Goal: Transaction & Acquisition: Purchase product/service

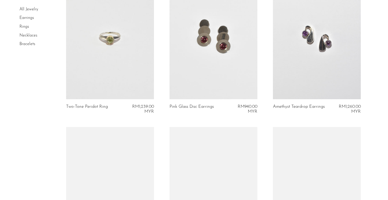
scroll to position [837, 0]
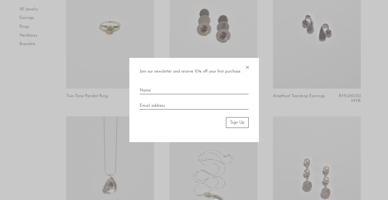
click at [251, 66] on div "Join our newsletter and receive 10% off your first purchase. × Sign Up" at bounding box center [194, 100] width 130 height 84
click at [248, 68] on span "×" at bounding box center [247, 66] width 5 height 17
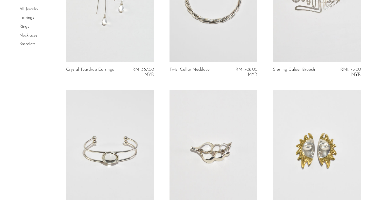
scroll to position [0, 0]
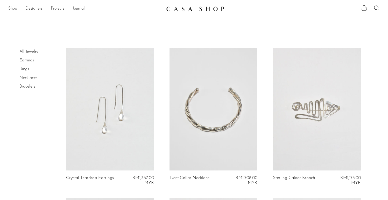
click at [202, 10] on img at bounding box center [195, 8] width 58 height 5
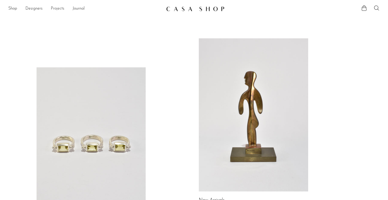
click at [58, 6] on link "Projects" at bounding box center [57, 8] width 13 height 7
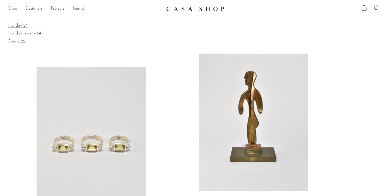
click at [24, 24] on link "Holiday 24" at bounding box center [194, 26] width 372 height 6
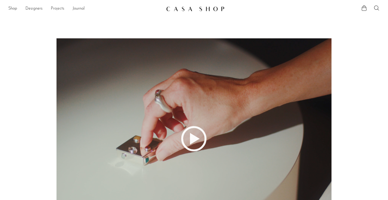
click at [62, 7] on link "Projects" at bounding box center [57, 8] width 13 height 7
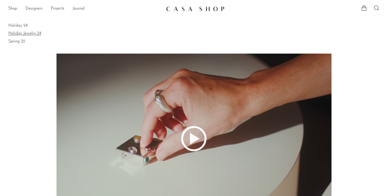
click at [28, 34] on link "Holiday Jewelry 24" at bounding box center [194, 34] width 372 height 6
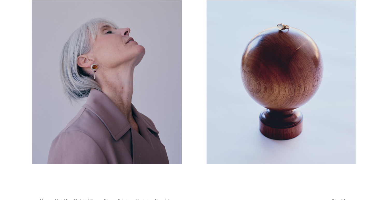
scroll to position [127, 0]
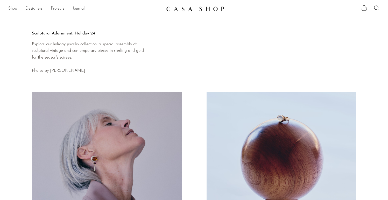
click at [81, 5] on li "Journal" at bounding box center [79, 8] width 12 height 9
click at [81, 7] on link "Journal" at bounding box center [79, 8] width 12 height 7
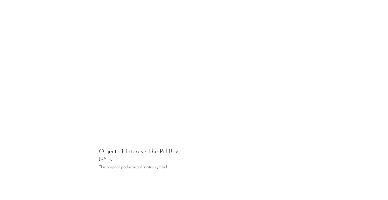
scroll to position [280, 0]
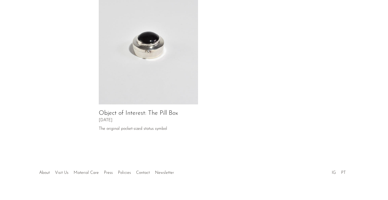
click at [136, 110] on link "Object of Interest: The Pill Box" at bounding box center [138, 113] width 79 height 6
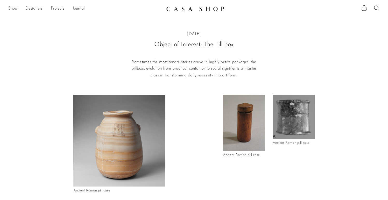
click at [39, 9] on link "Designers" at bounding box center [33, 8] width 17 height 7
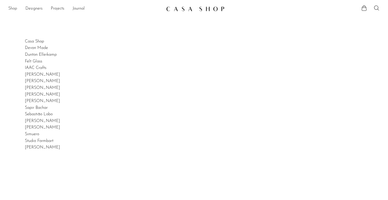
click at [12, 10] on link "Shop" at bounding box center [12, 8] width 9 height 7
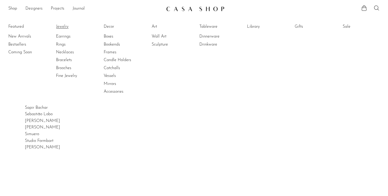
click at [65, 24] on link "Jewelry" at bounding box center [75, 27] width 39 height 6
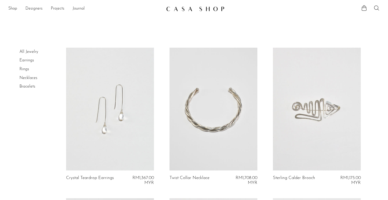
click at [212, 10] on img at bounding box center [195, 8] width 58 height 5
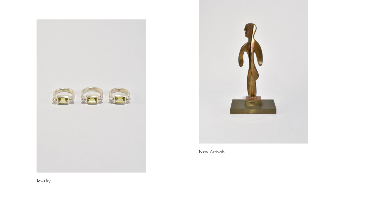
scroll to position [49, 0]
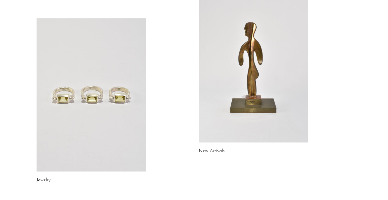
click at [104, 101] on link at bounding box center [92, 94] width 110 height 153
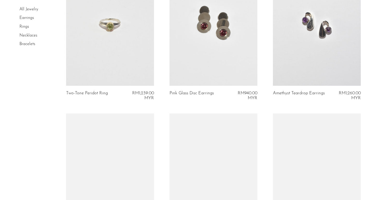
scroll to position [959, 0]
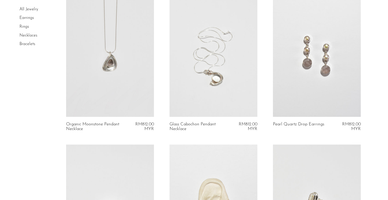
click at [113, 87] on link at bounding box center [110, 55] width 88 height 123
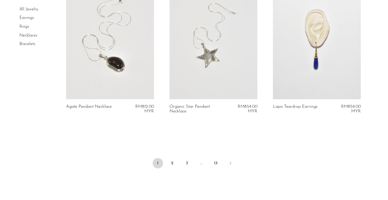
scroll to position [1742, 0]
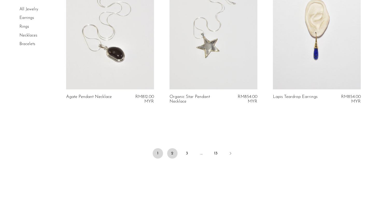
click at [169, 153] on link "2" at bounding box center [172, 153] width 10 height 10
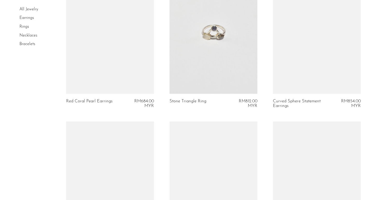
scroll to position [448, 0]
